Goal: Transaction & Acquisition: Book appointment/travel/reservation

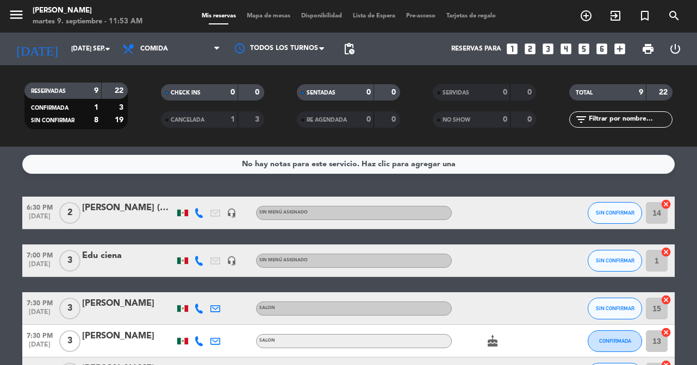
click at [513, 49] on icon "looks_one" at bounding box center [512, 49] width 14 height 14
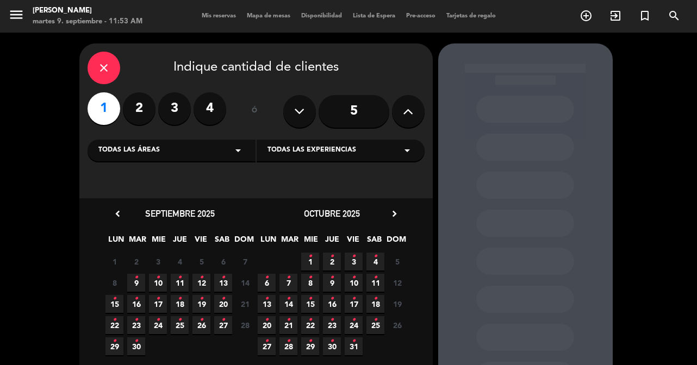
click at [135, 278] on icon "•" at bounding box center [136, 277] width 4 height 17
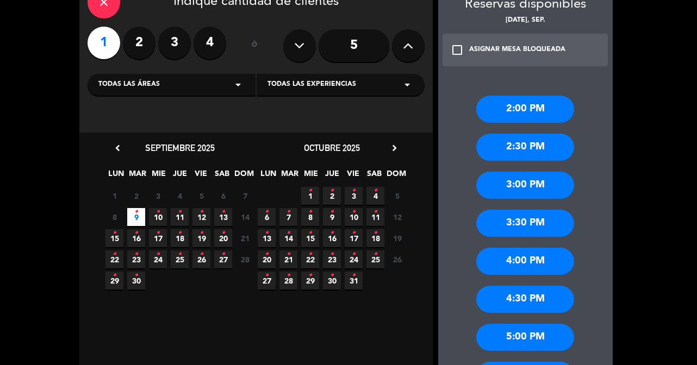
scroll to position [67, 0]
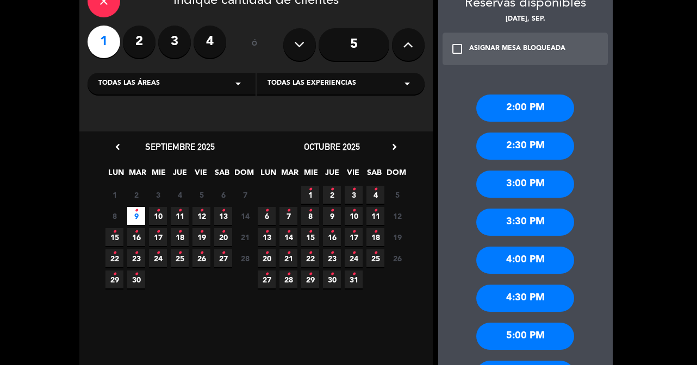
click at [512, 267] on div "4:00 PM" at bounding box center [525, 260] width 98 height 27
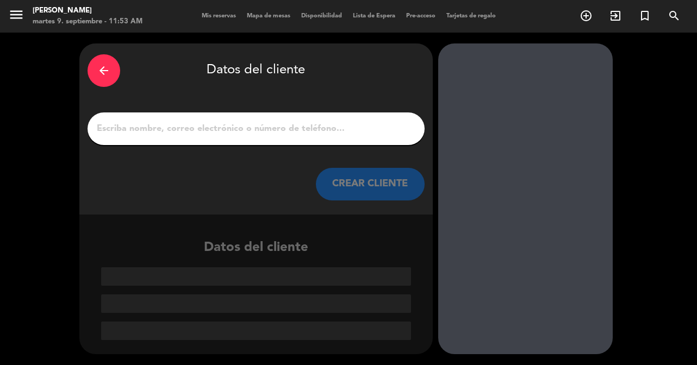
scroll to position [0, 0]
click at [374, 133] on input "1" at bounding box center [256, 128] width 321 height 15
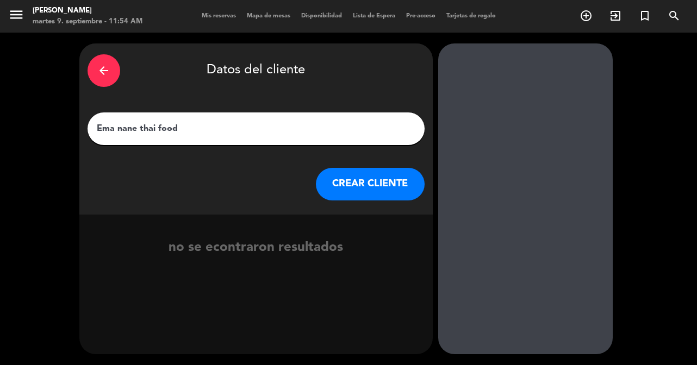
type input "Ema nane thai food"
click at [390, 190] on button "CREAR CLIENTE" at bounding box center [370, 184] width 109 height 33
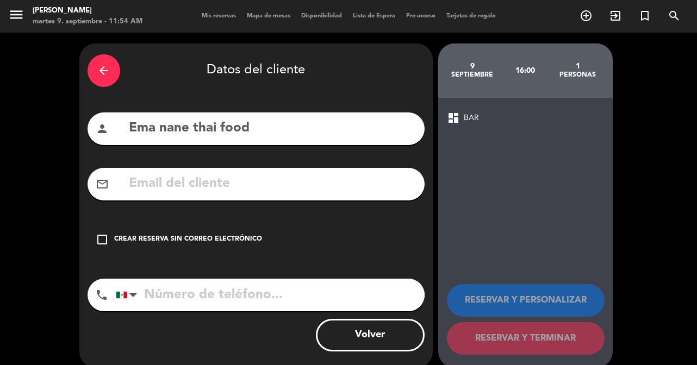
click at [102, 239] on icon "check_box_outline_blank" at bounding box center [102, 239] width 13 height 13
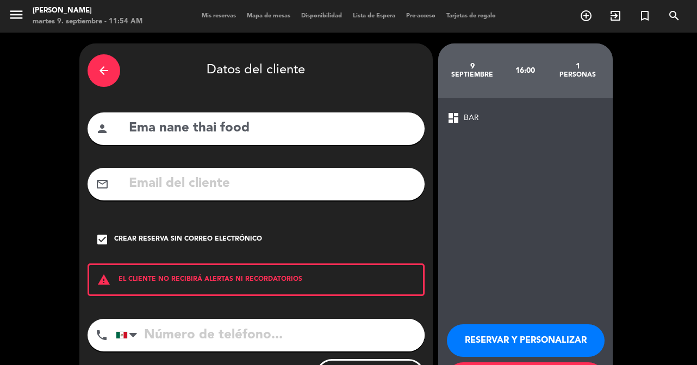
click at [168, 333] on input "tel" at bounding box center [270, 335] width 309 height 33
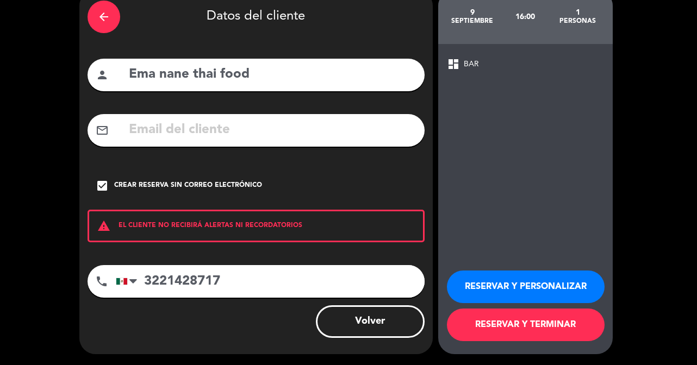
type input "3221428717"
click at [493, 281] on button "RESERVAR Y PERSONALIZAR" at bounding box center [526, 287] width 158 height 33
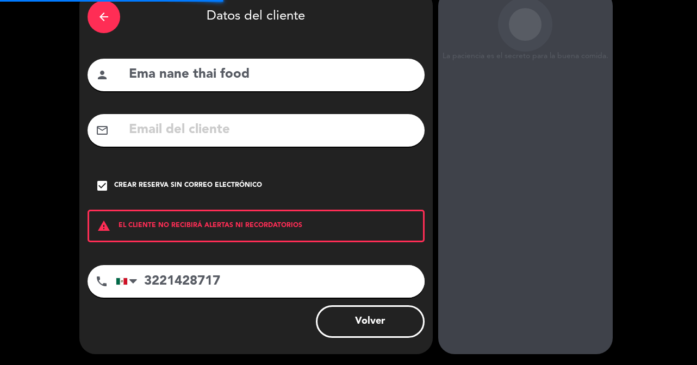
scroll to position [43, 0]
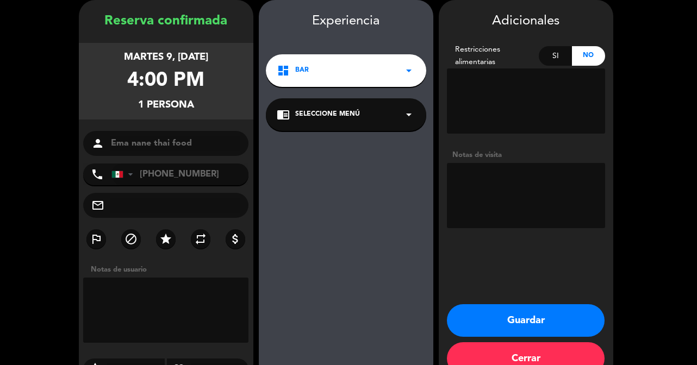
click at [528, 324] on button "Guardar" at bounding box center [526, 320] width 158 height 33
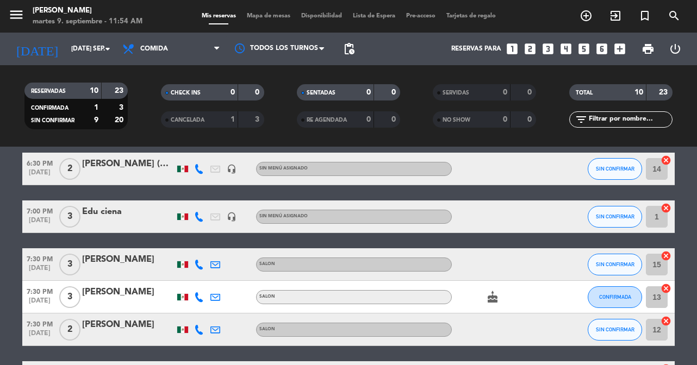
scroll to position [288, 0]
